Goal: Transaction & Acquisition: Purchase product/service

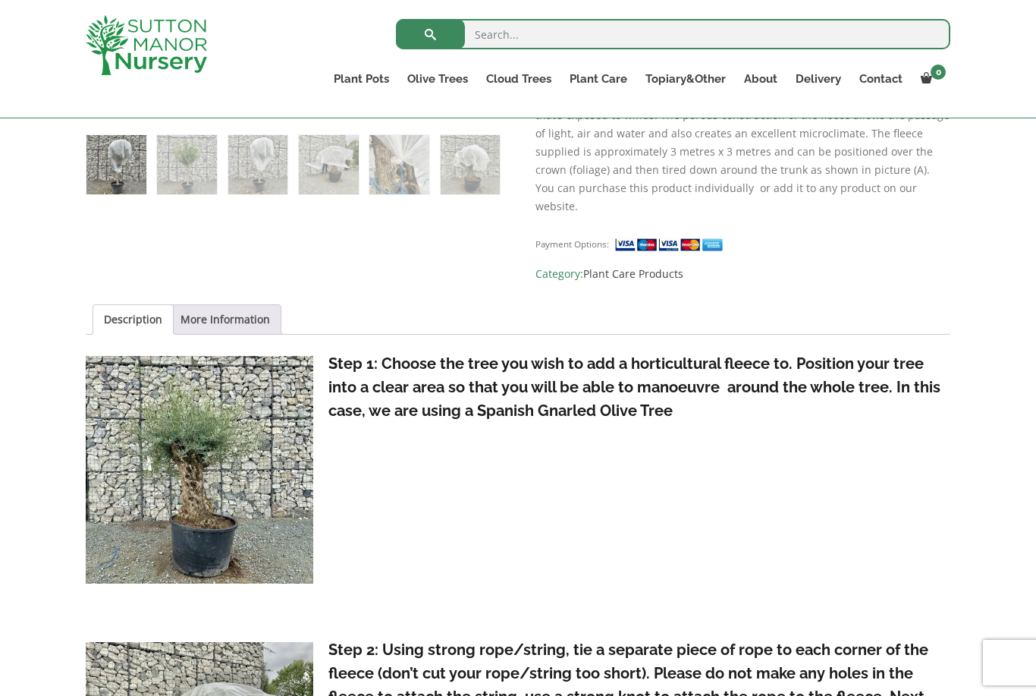
scroll to position [893, 0]
click at [240, 306] on link "More Information" at bounding box center [226, 320] width 90 height 29
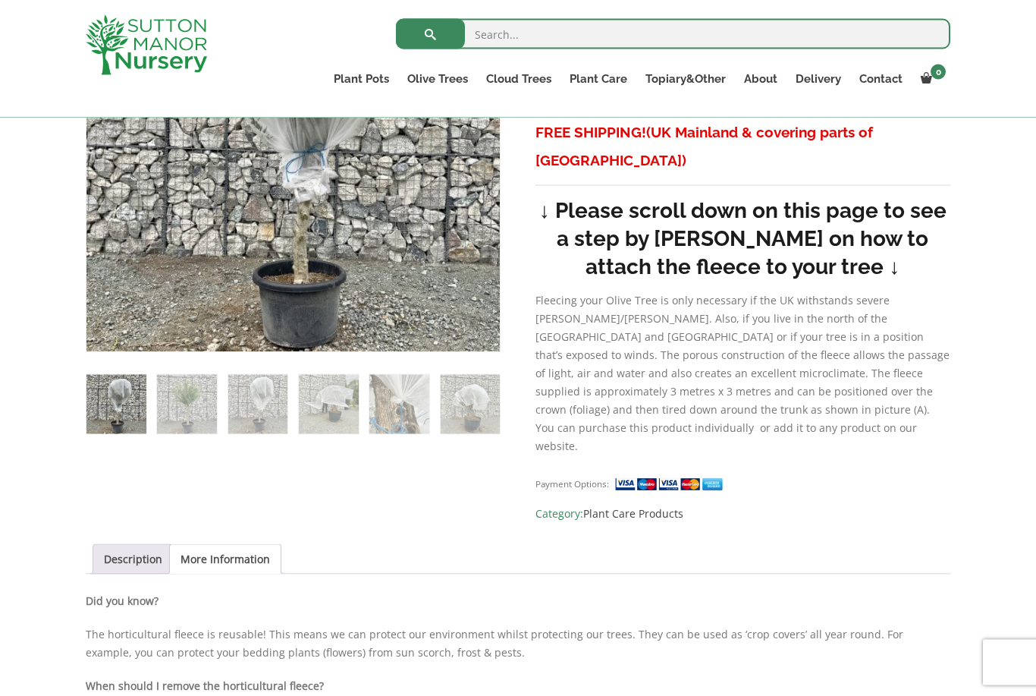
scroll to position [657, 0]
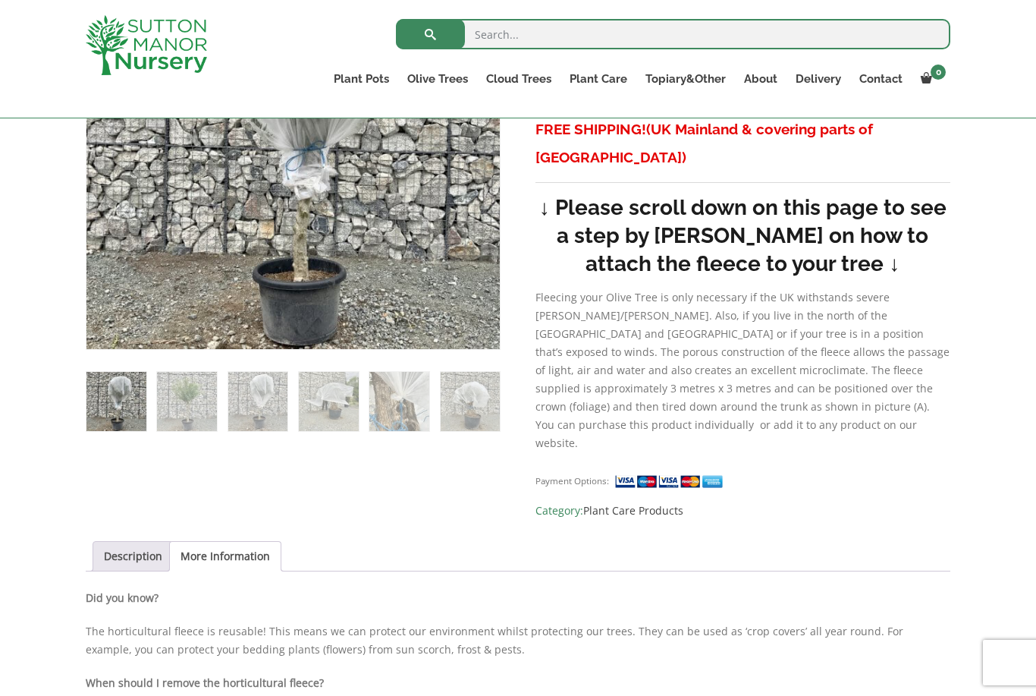
click at [134, 542] on link "Description" at bounding box center [133, 556] width 58 height 29
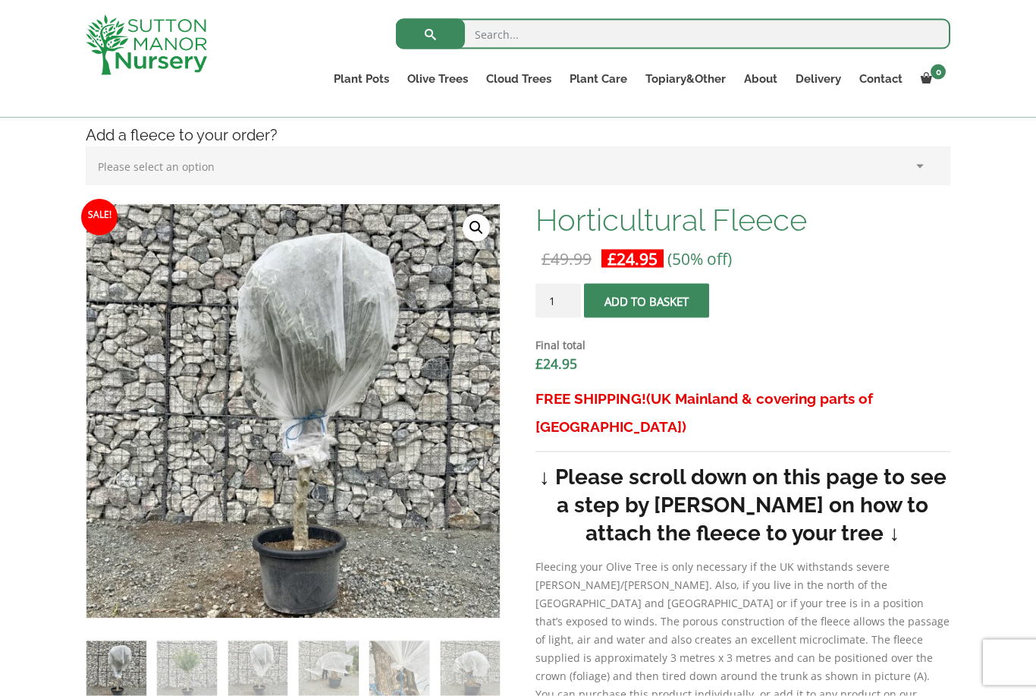
scroll to position [388, 0]
click at [651, 308] on button "Add to basket" at bounding box center [646, 300] width 125 height 34
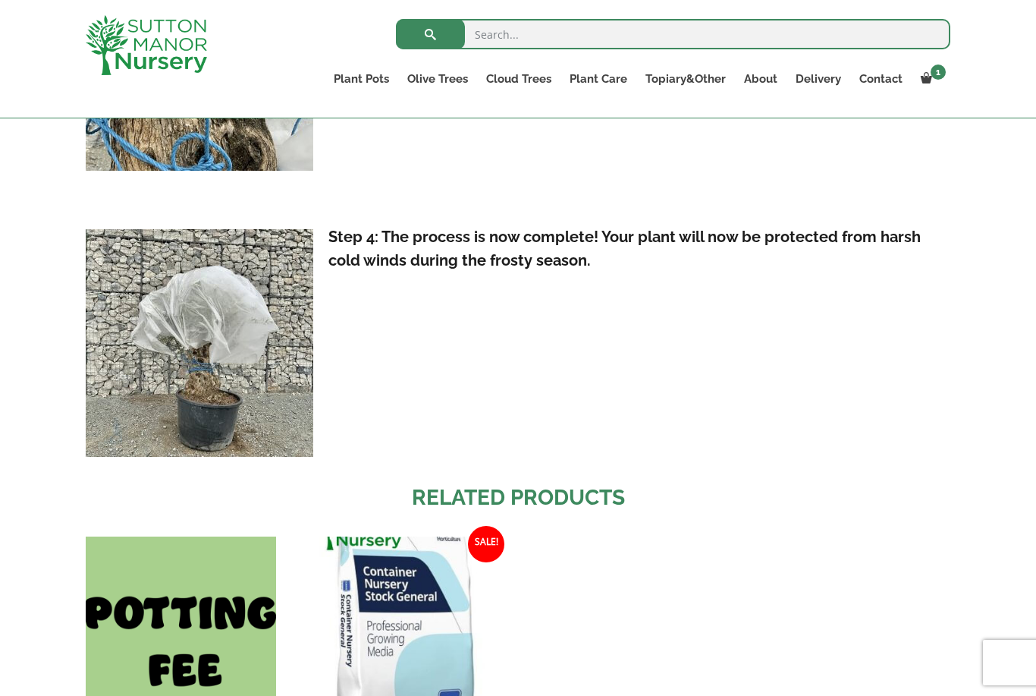
scroll to position [1970, 0]
click at [0, 0] on span at bounding box center [0, 0] width 0 height 0
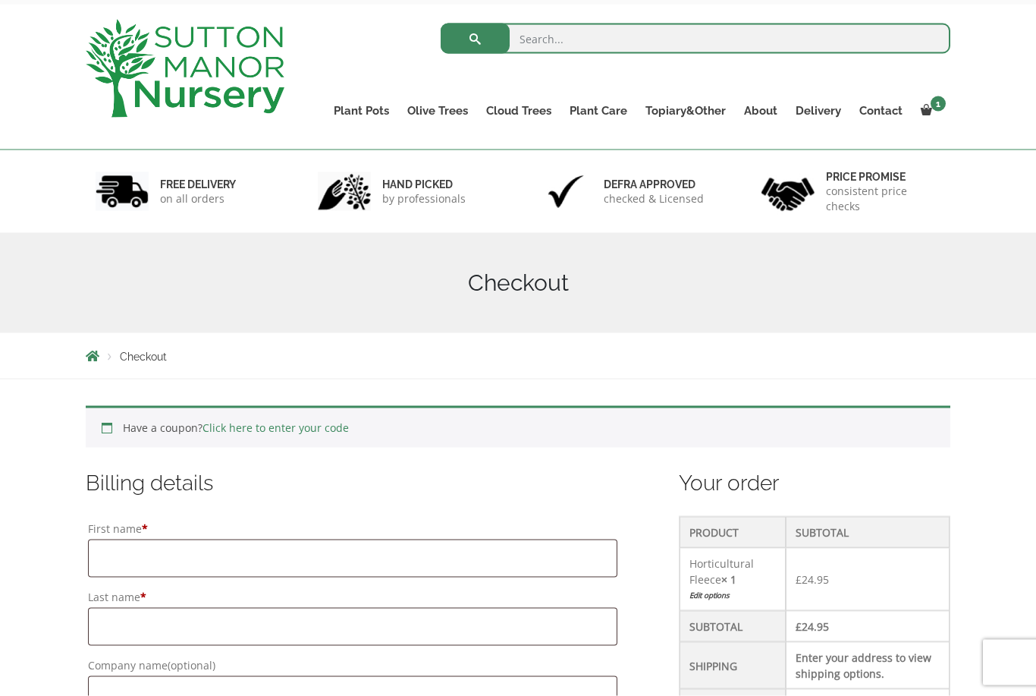
scroll to position [72, 0]
click at [152, 359] on span "Checkout" at bounding box center [143, 356] width 47 height 12
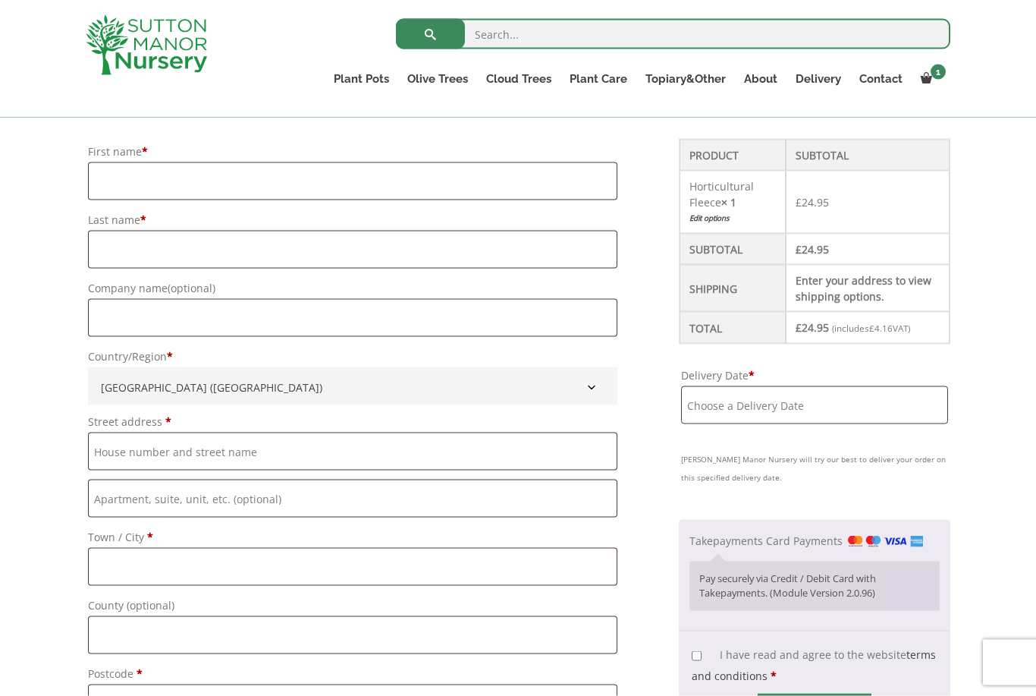
scroll to position [424, 0]
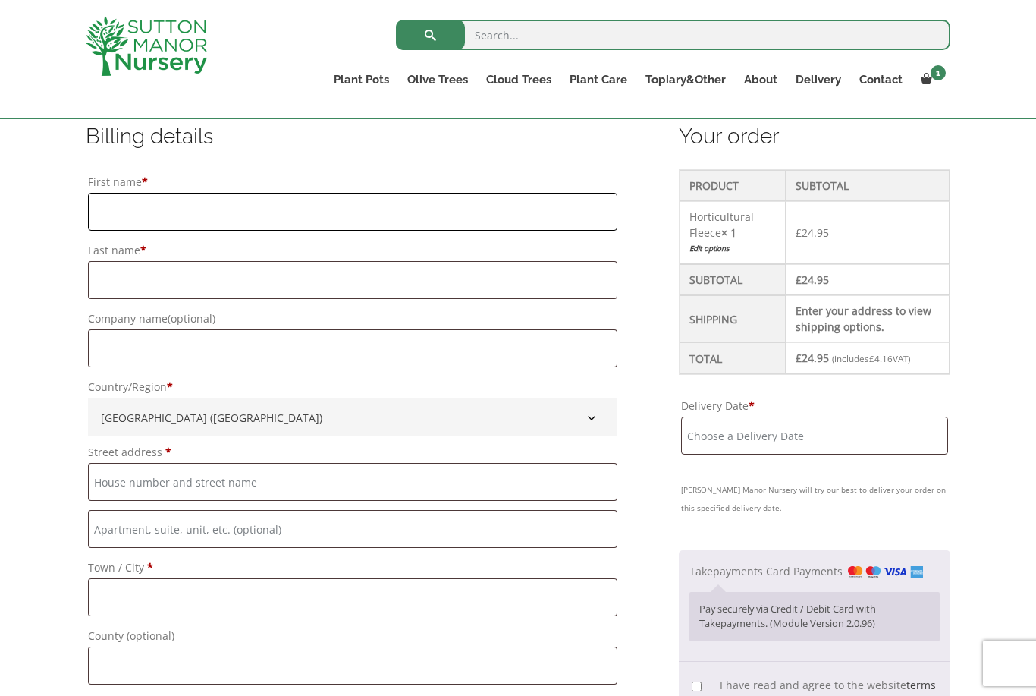
click at [120, 209] on input "First name *" at bounding box center [353, 211] width 530 height 38
type input "Jenny"
click at [121, 281] on input "Last name *" at bounding box center [353, 280] width 530 height 38
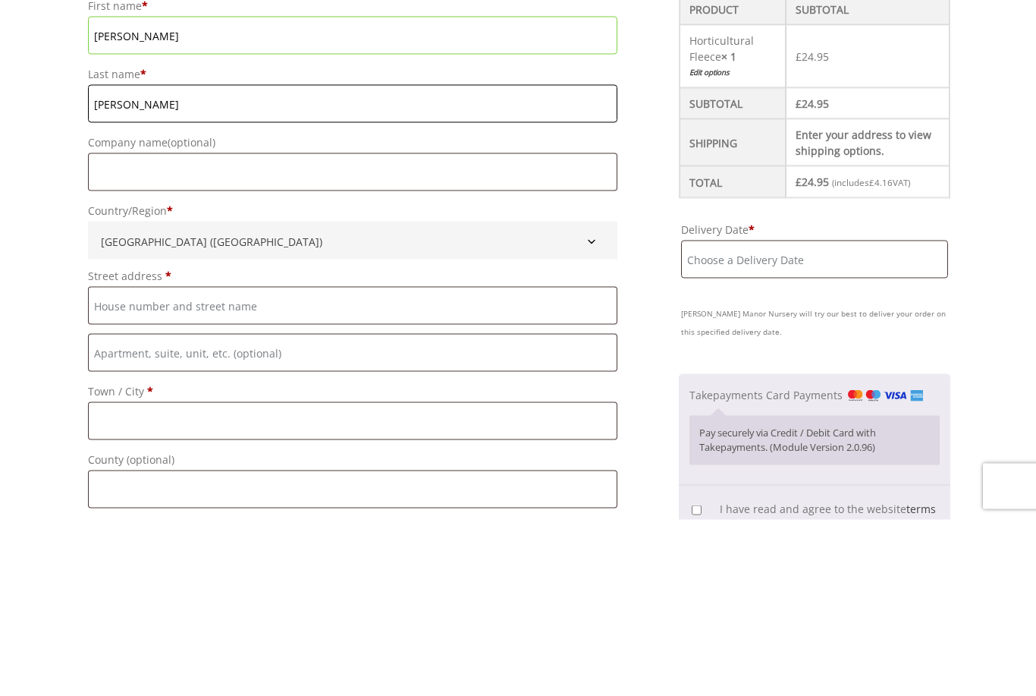
type input "Knode"
click at [278, 463] on input "Street address *" at bounding box center [353, 482] width 530 height 38
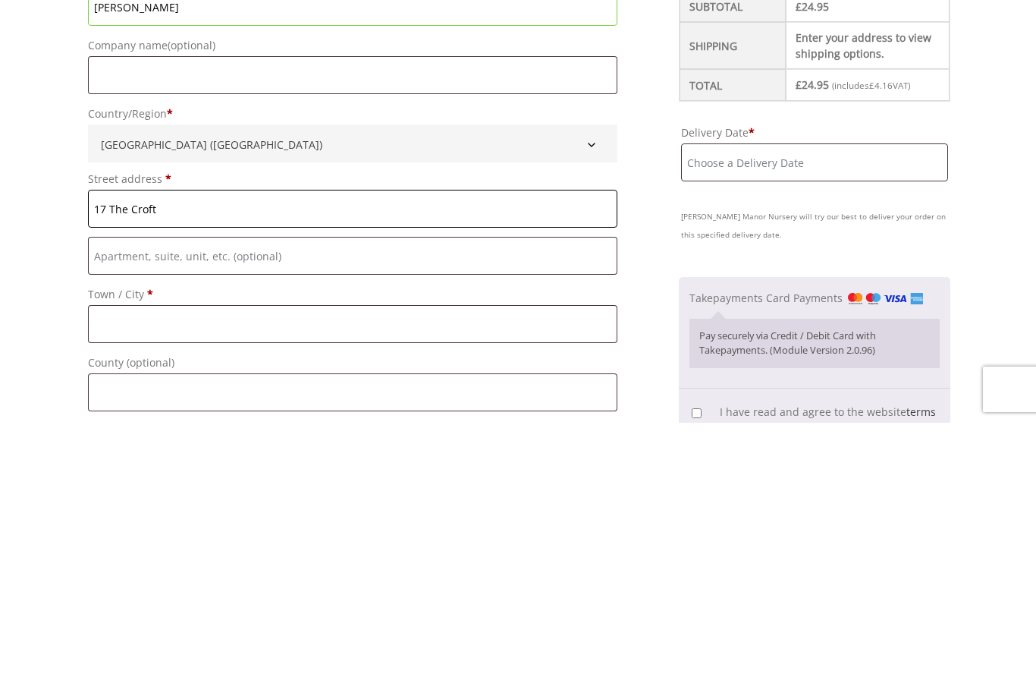
type input "17 The Croft"
click at [170, 578] on input "Town / City *" at bounding box center [353, 597] width 530 height 38
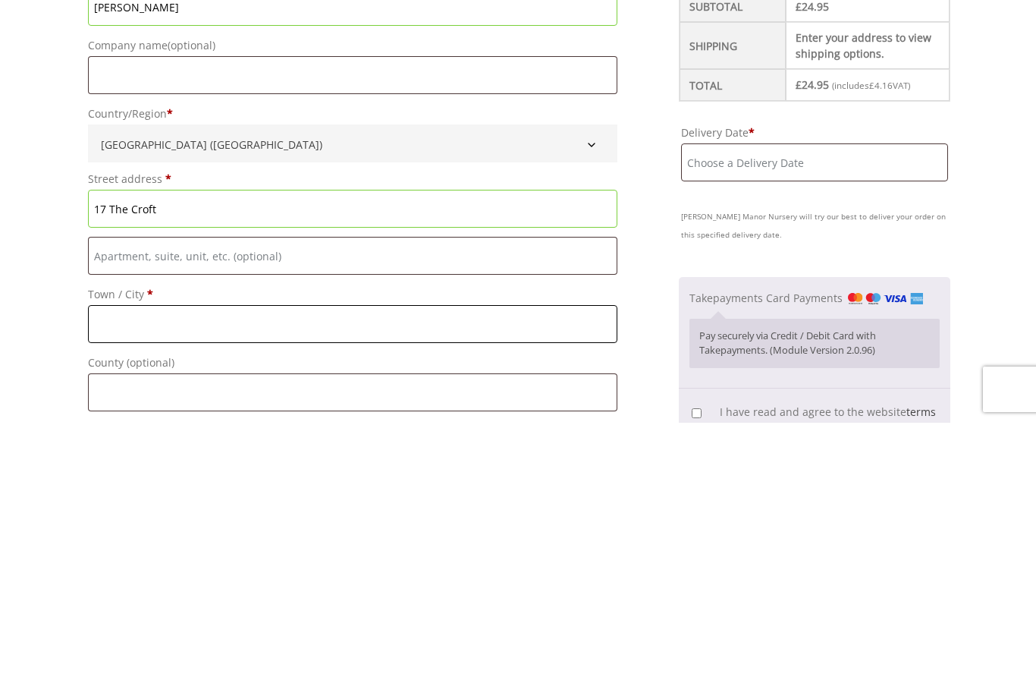
scroll to position [427, 0]
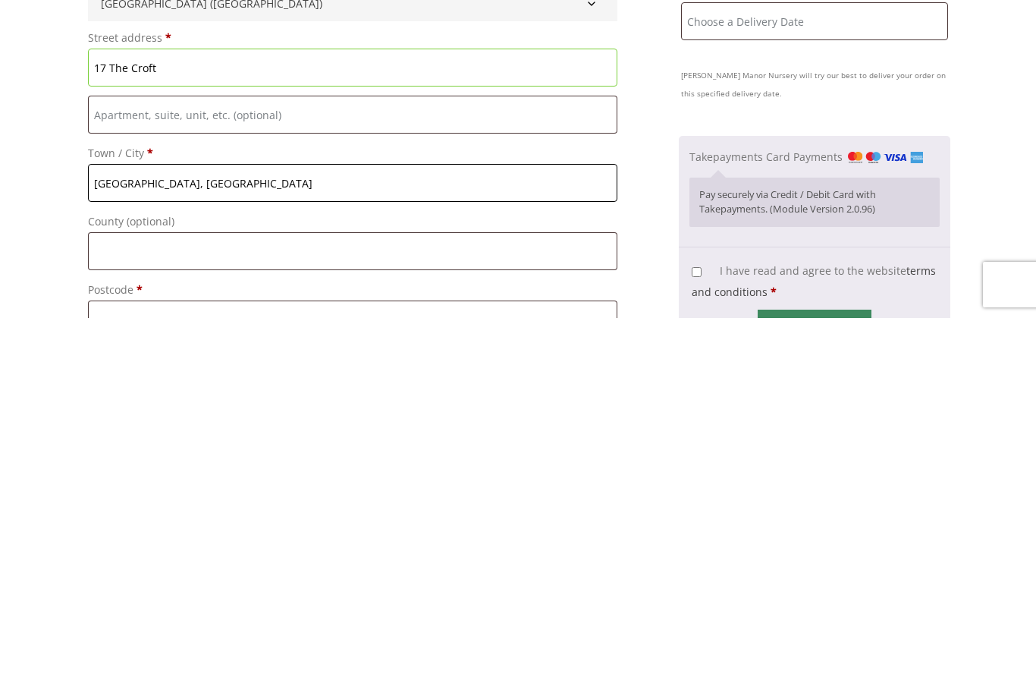
type input "South Zeal, Okehampton"
click at [133, 610] on input "County (optional)" at bounding box center [353, 629] width 530 height 38
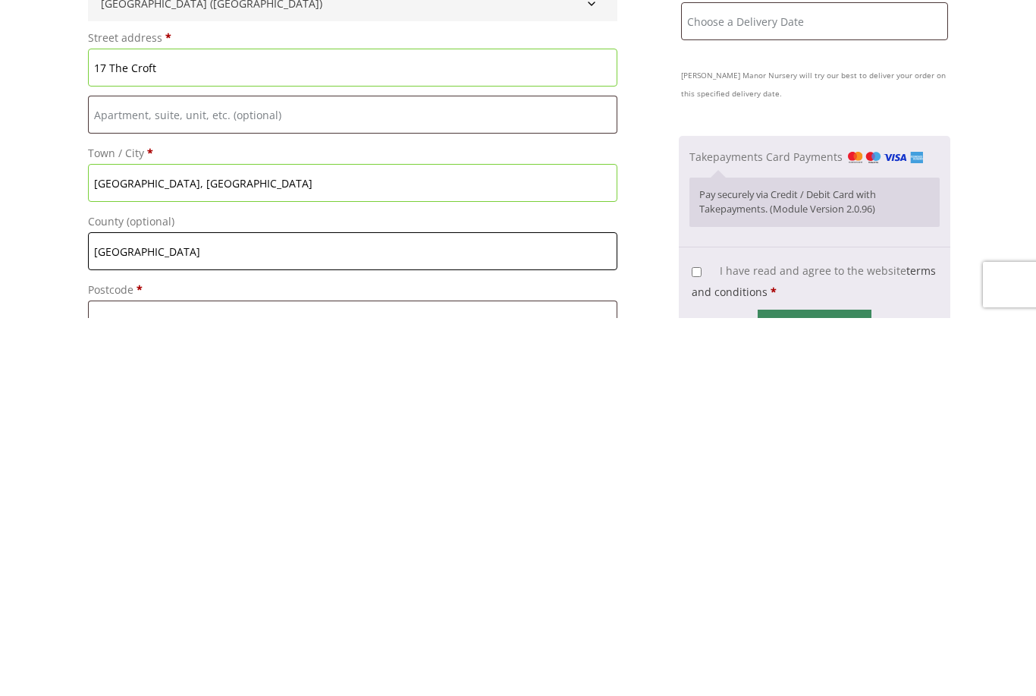
type input "Devon"
click at [129, 678] on input "Postcode *" at bounding box center [353, 697] width 530 height 38
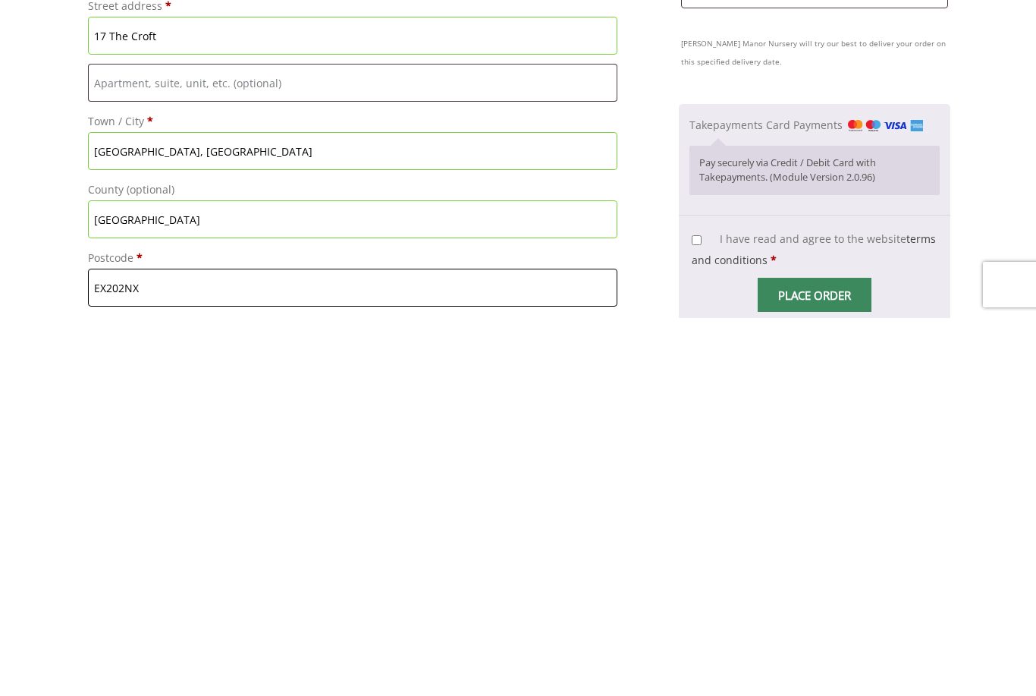
scroll to position [531, 0]
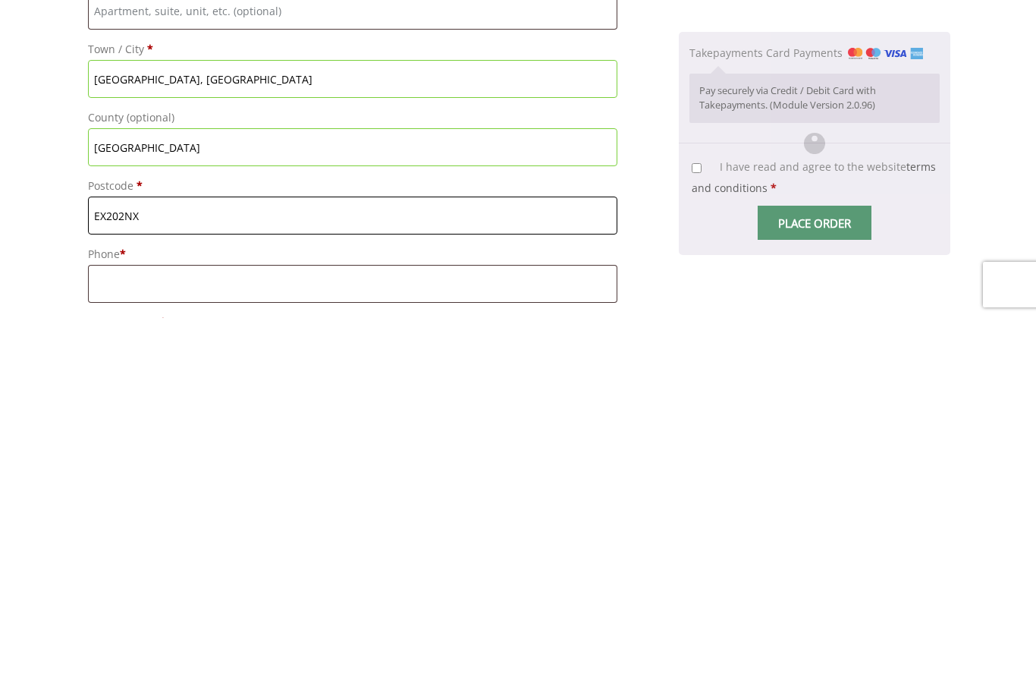
type input "EX202NX"
click at [327, 643] on input "Phone *" at bounding box center [353, 662] width 530 height 38
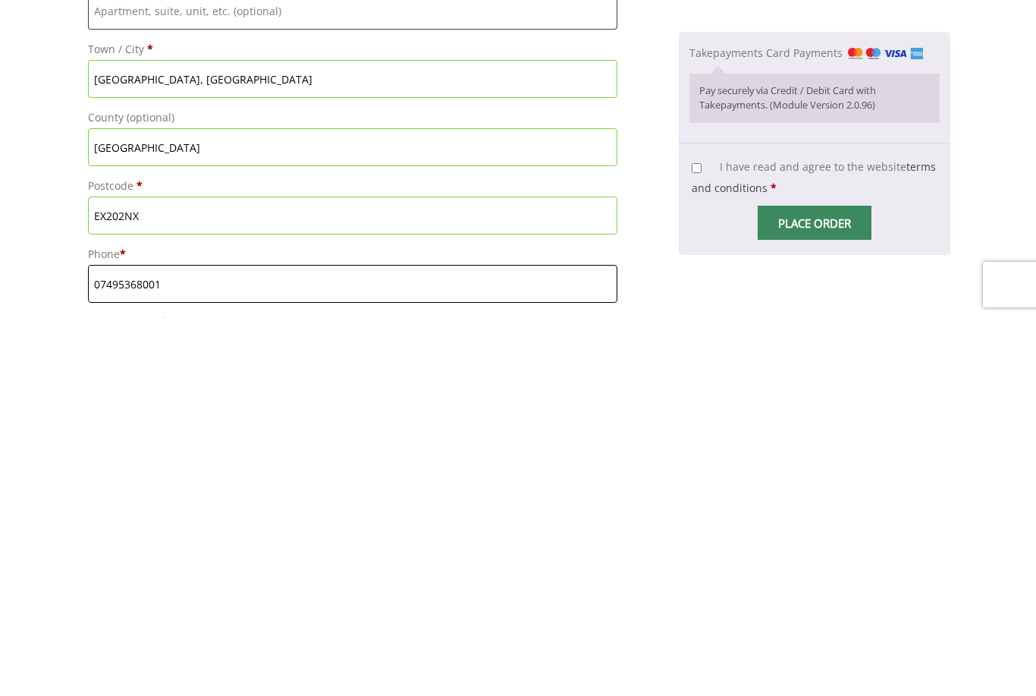
type input "07495368001"
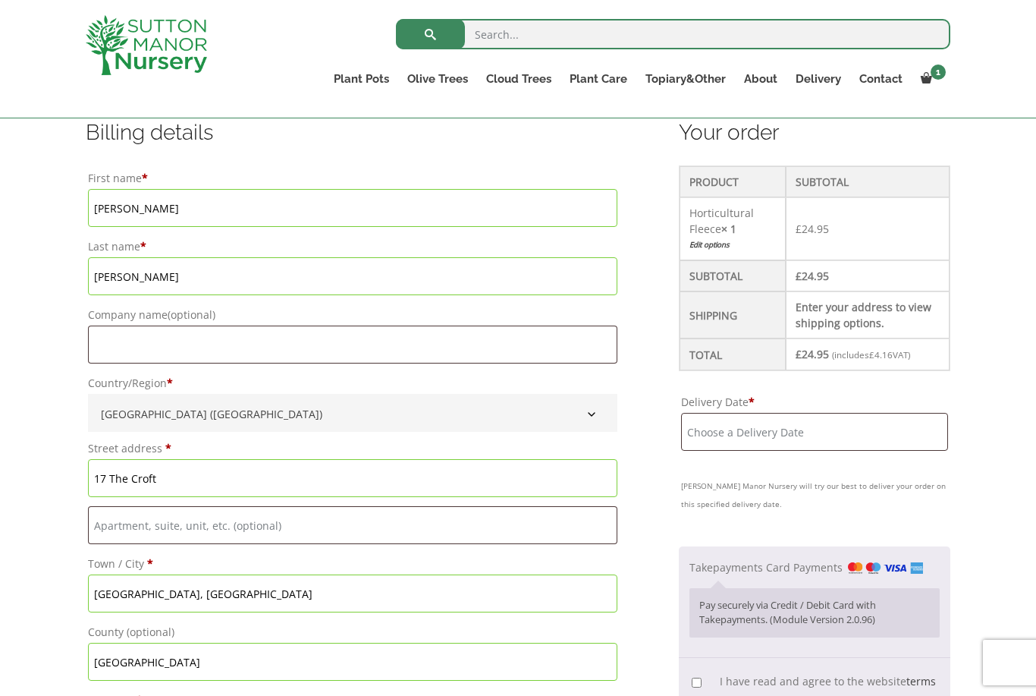
scroll to position [382, 0]
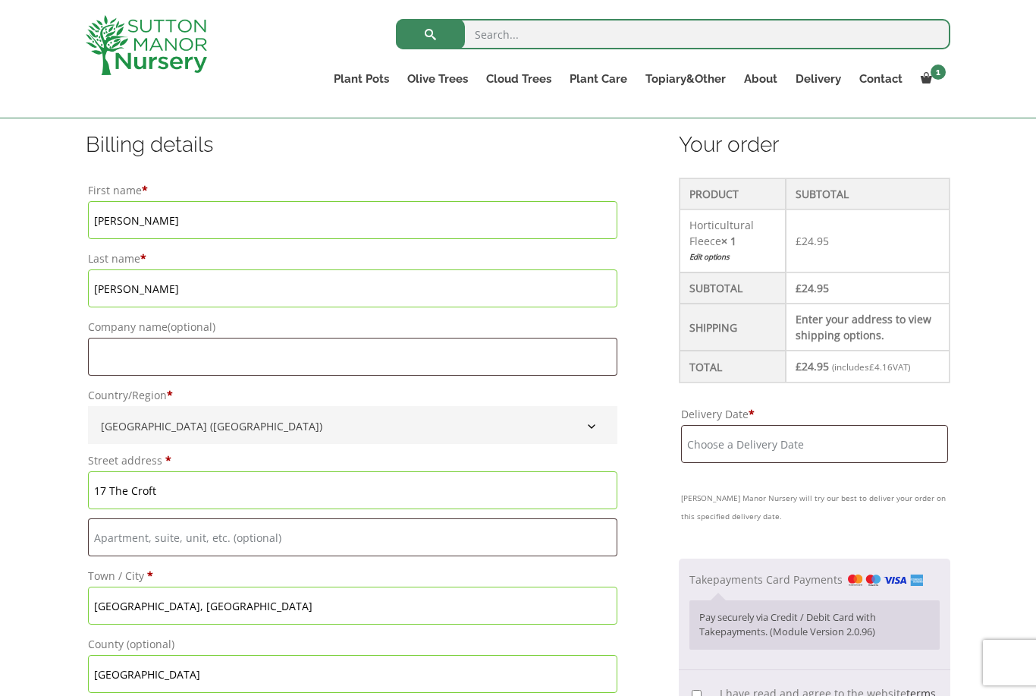
type input "jenknode@googlemail.com"
click at [730, 435] on input "Delivery Date *" at bounding box center [814, 444] width 267 height 38
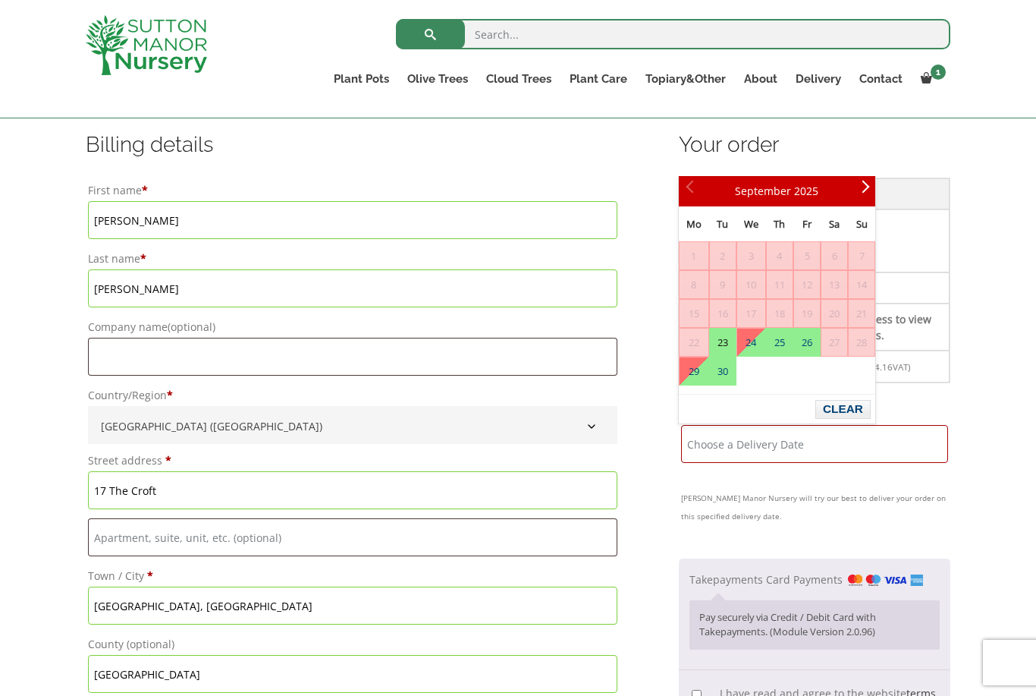
click at [722, 343] on link "23" at bounding box center [723, 341] width 26 height 27
type input "23 September, 2025"
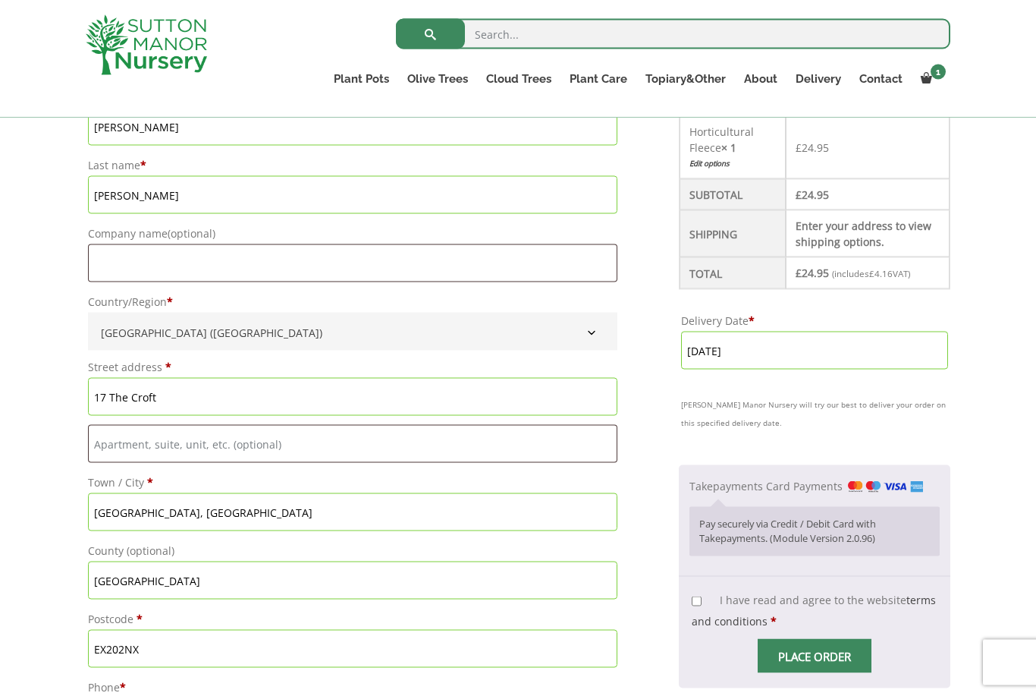
scroll to position [476, 0]
click at [692, 605] on input "I have read and agree to the website terms and conditions *" at bounding box center [697, 601] width 10 height 10
checkbox input "true"
click at [830, 661] on input "Place order" at bounding box center [815, 655] width 114 height 34
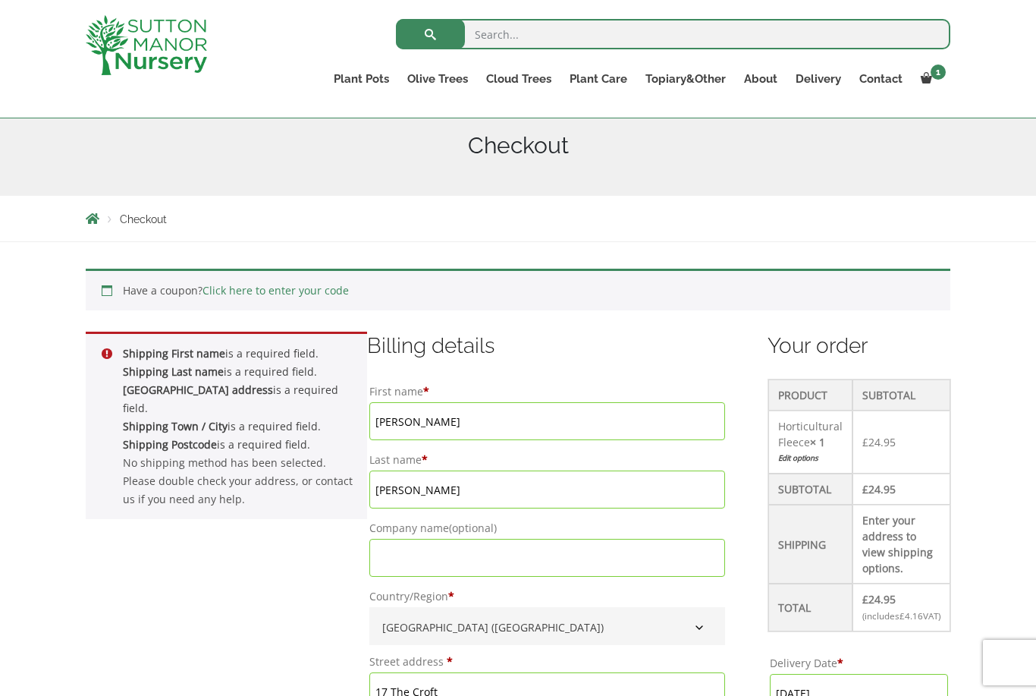
scroll to position [142, 0]
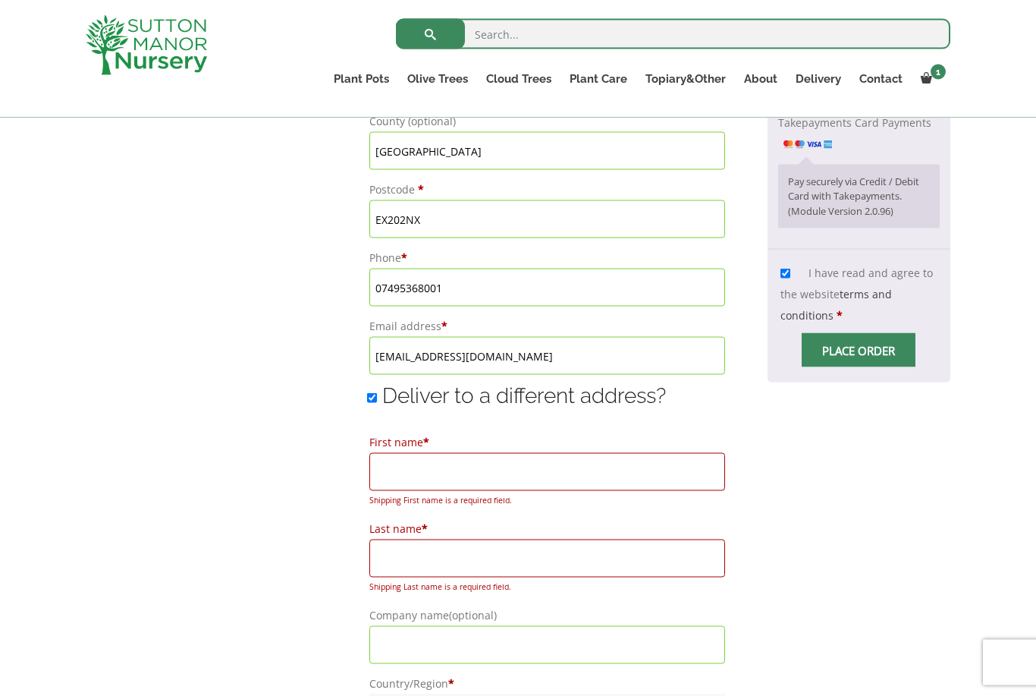
click at [369, 402] on input "Deliver to a different address?" at bounding box center [372, 398] width 10 height 10
checkbox input "false"
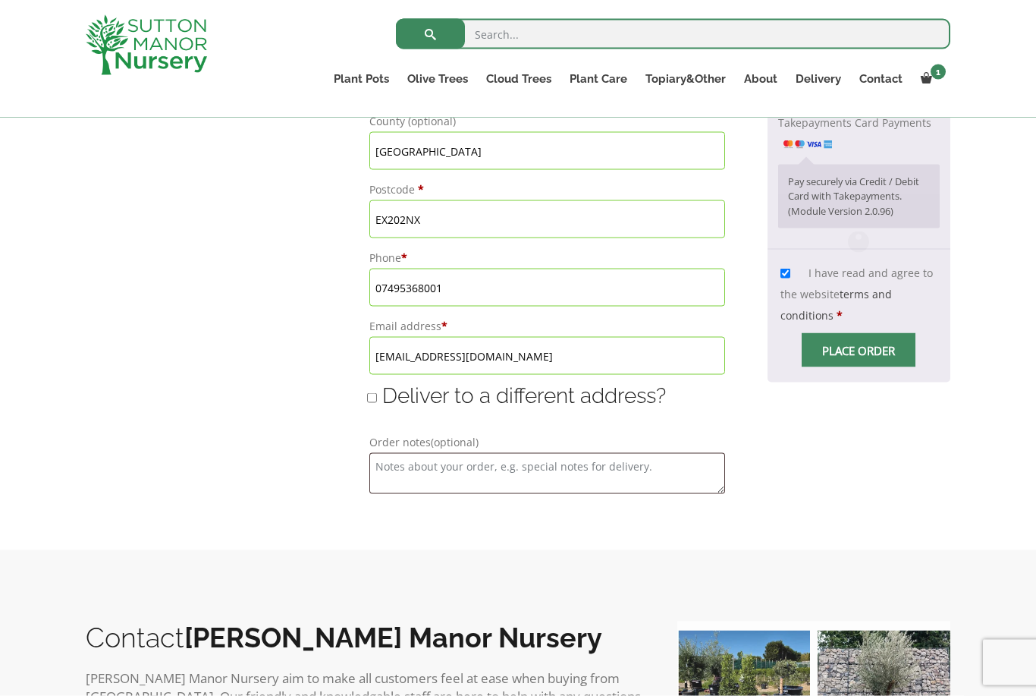
scroll to position [906, 0]
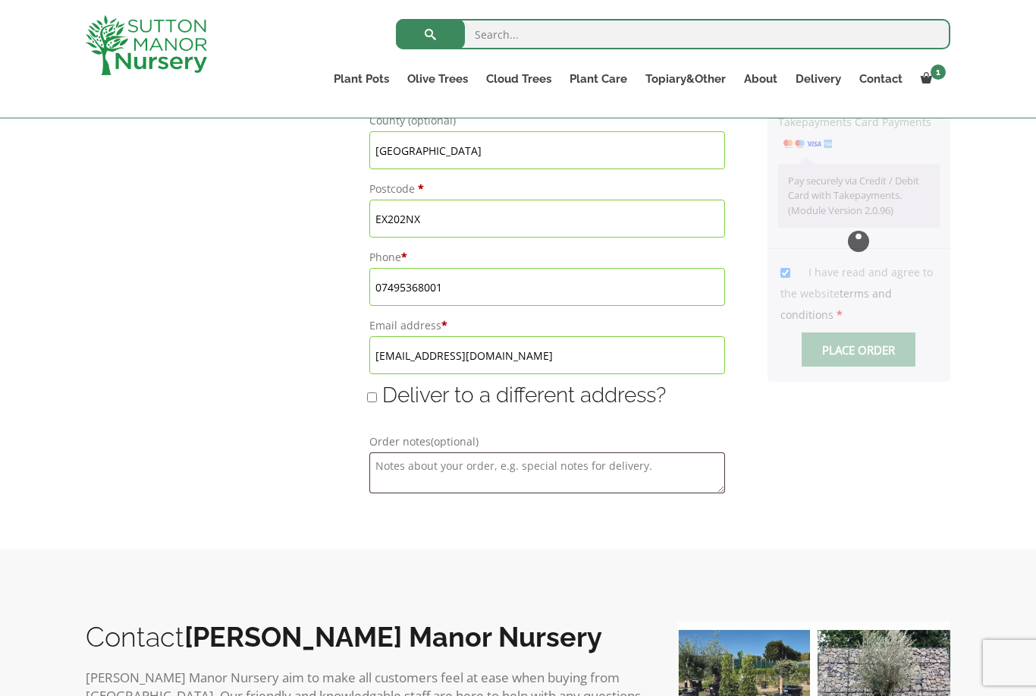
type input "23 September, 2025"
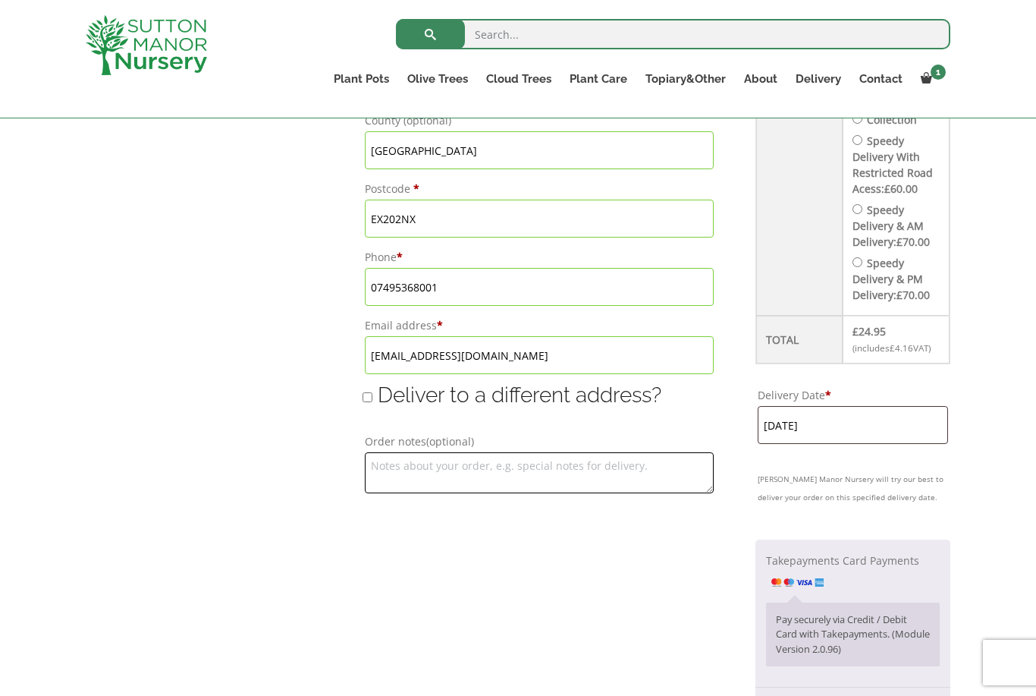
click at [434, 474] on textarea "Order notes (optional)" at bounding box center [539, 472] width 349 height 41
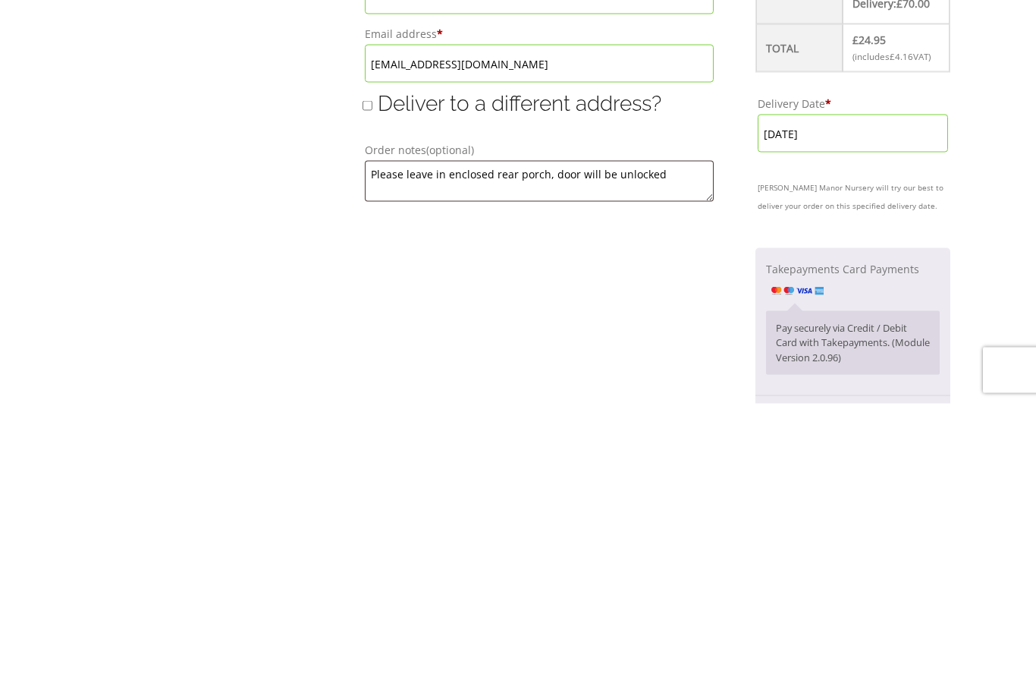
scroll to position [1198, 0]
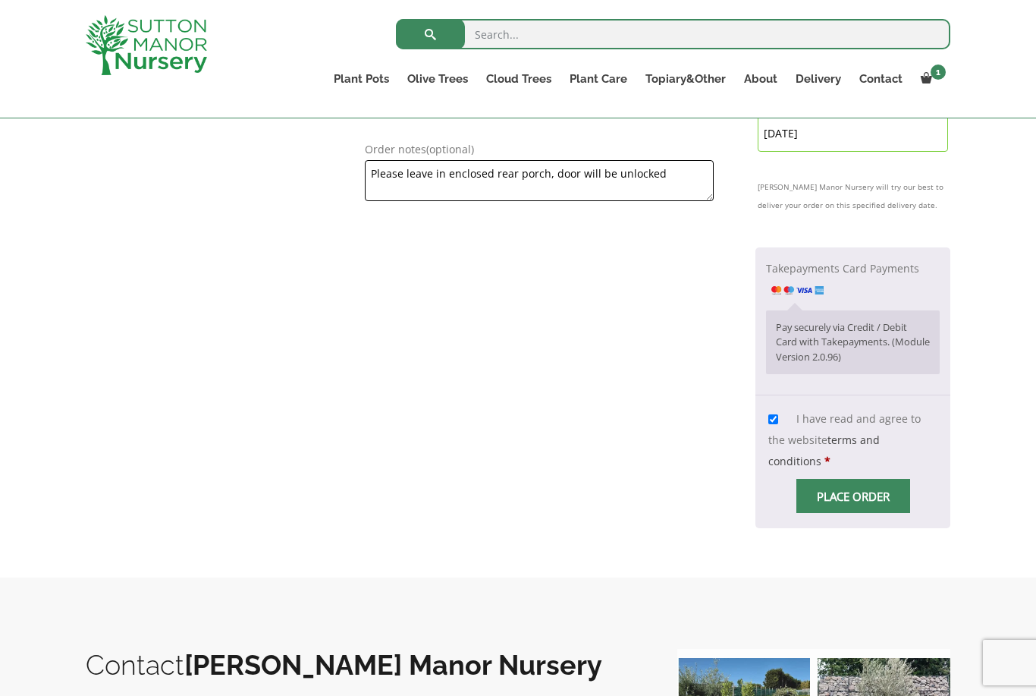
type textarea "Please leave in enclosed rear porch, door will be unlocked"
click at [879, 479] on input "Place order" at bounding box center [854, 496] width 114 height 34
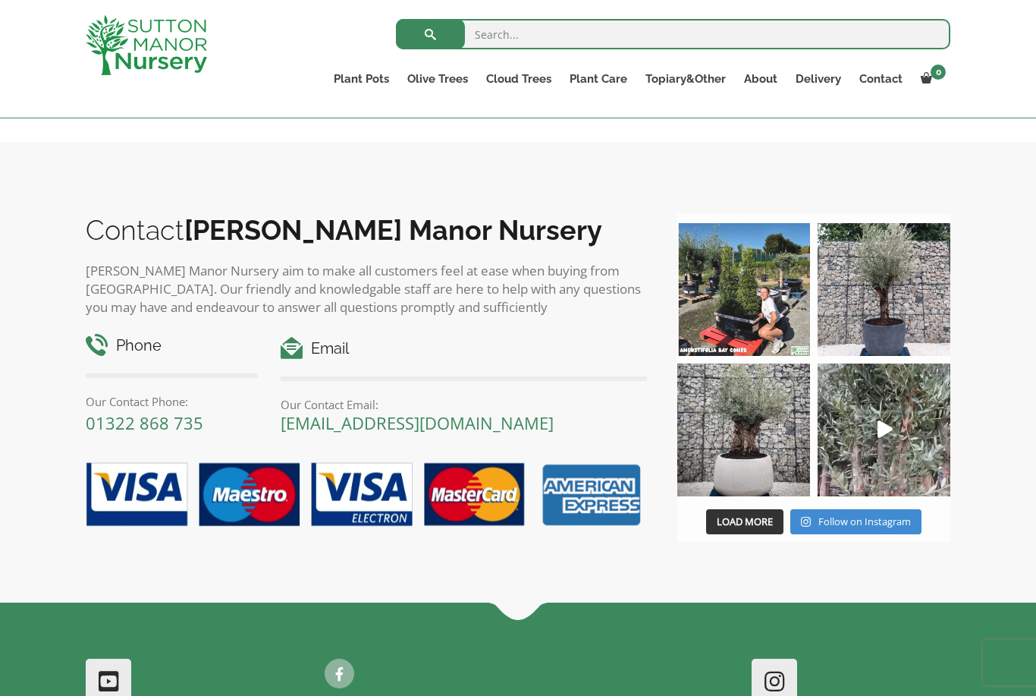
scroll to position [1083, 0]
